Goal: Task Accomplishment & Management: Use online tool/utility

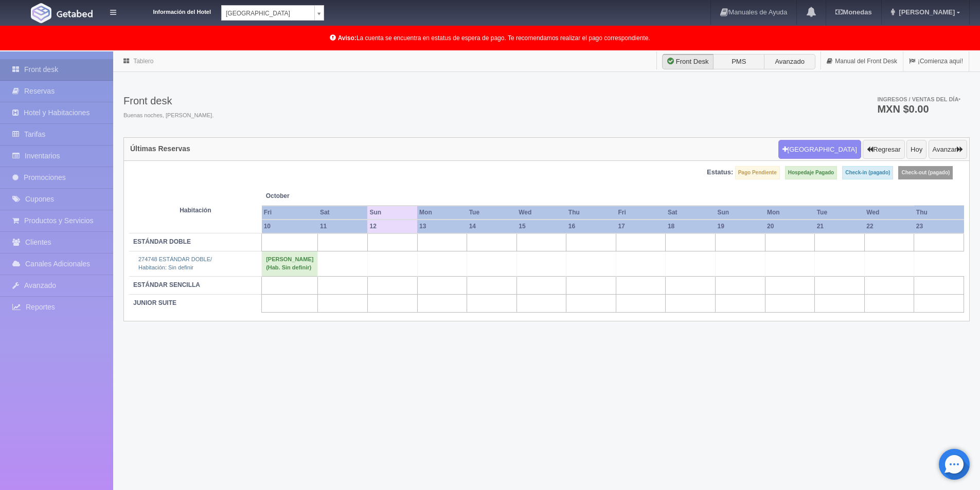
click at [697, 109] on div "Front desk Buenas noches, Alice. Ingresos / Ventas del día * MXN $0.00" at bounding box center [546, 109] width 846 height 55
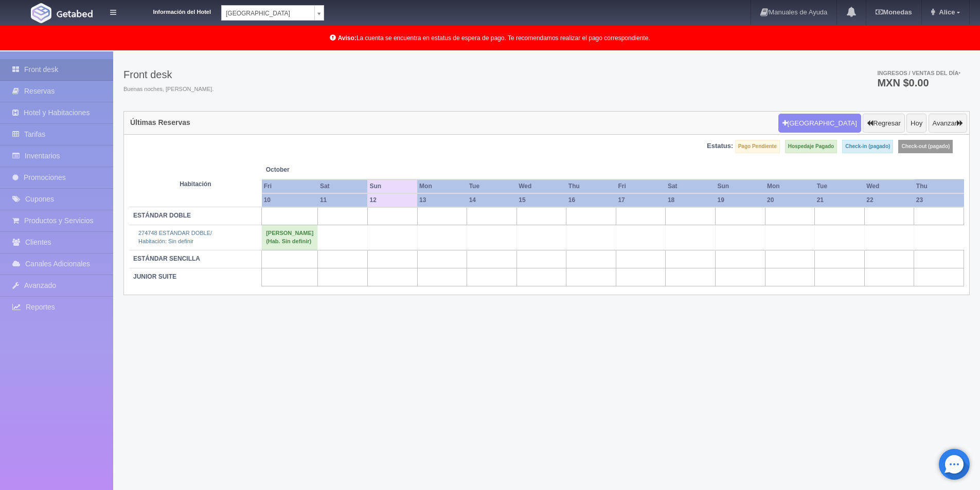
scroll to position [51, 0]
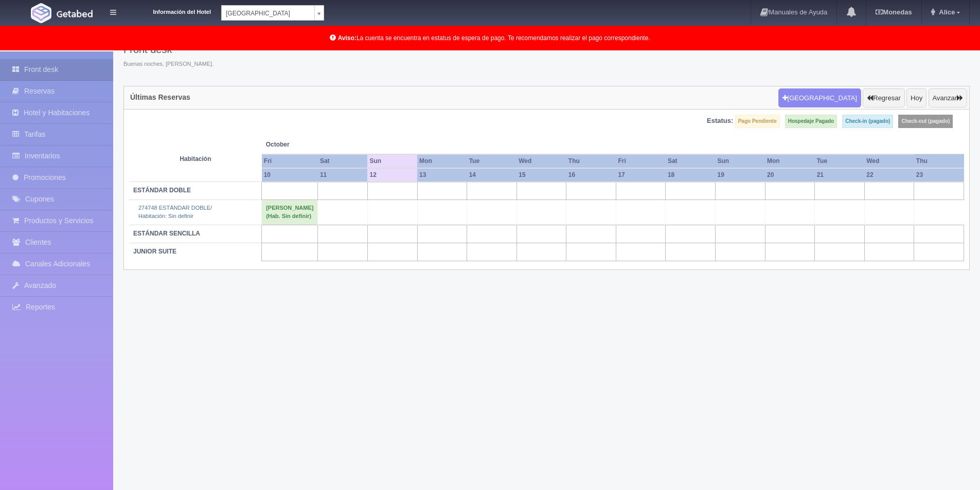
scroll to position [51, 0]
